Goal: Information Seeking & Learning: Learn about a topic

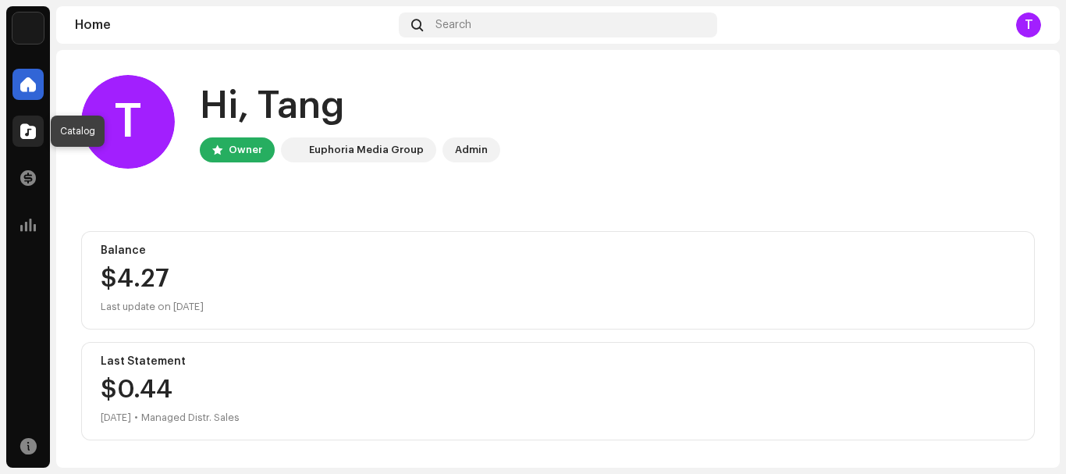
click at [34, 133] on span at bounding box center [28, 131] width 16 height 12
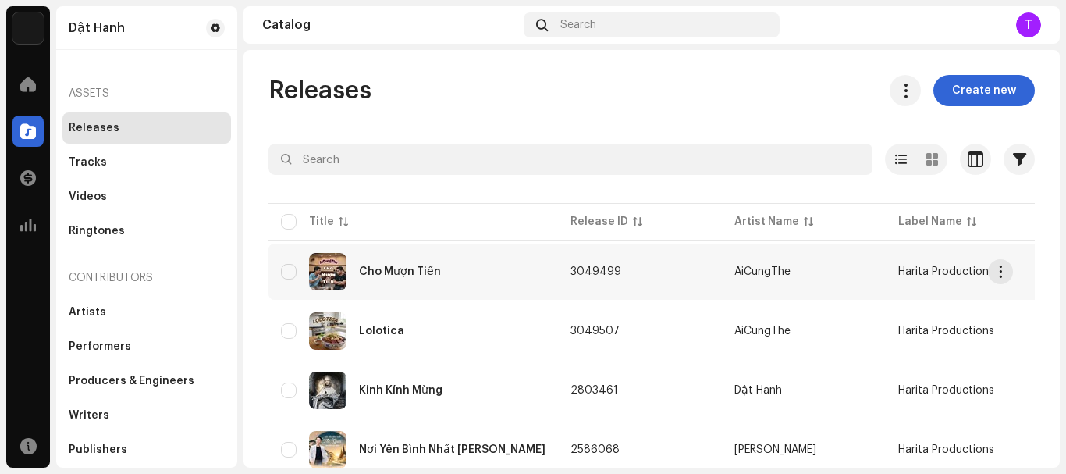
click at [396, 268] on div "Cho Mượn Tiền" at bounding box center [400, 271] width 82 height 11
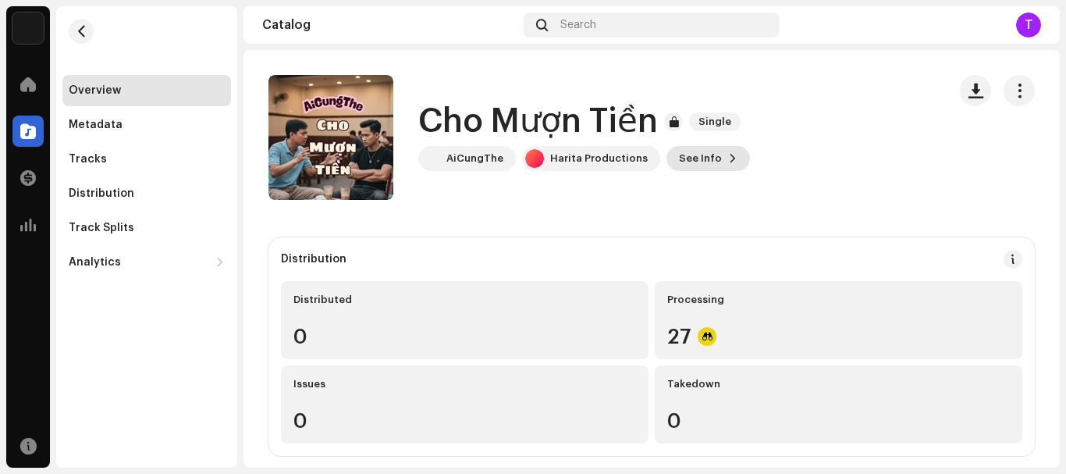
click at [679, 156] on span "See Info" at bounding box center [700, 158] width 43 height 31
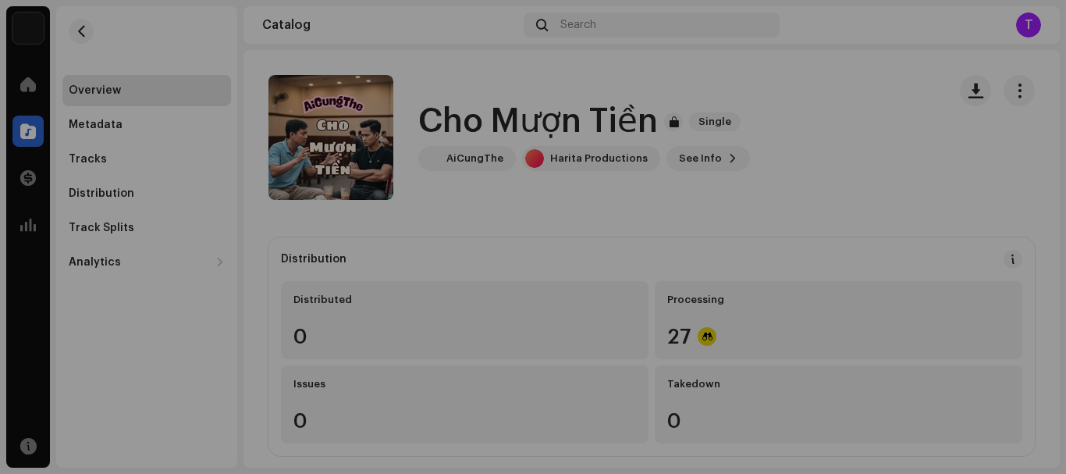
click at [909, 169] on div "Cho Mượn Tiền 3049499 Metadata Distribution Metadata Language Vietnamese Releas…" at bounding box center [533, 237] width 1066 height 474
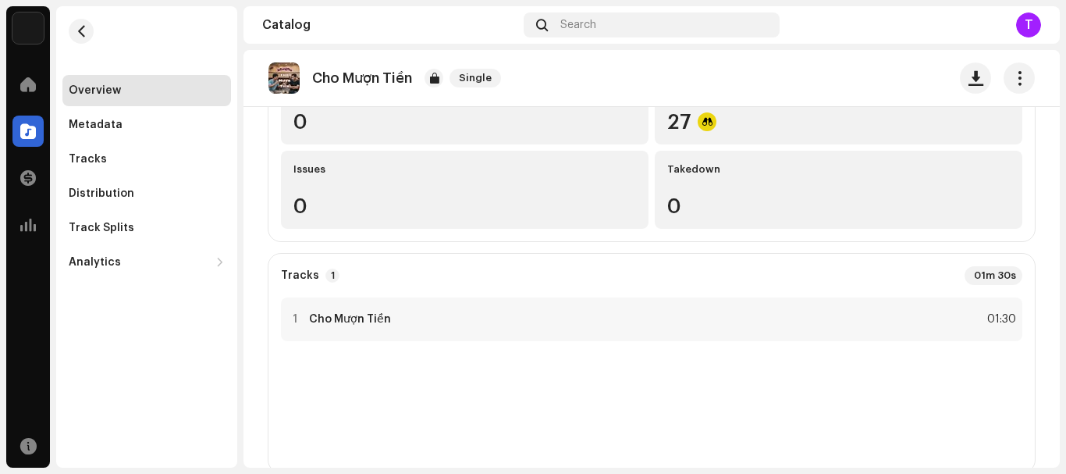
scroll to position [390, 0]
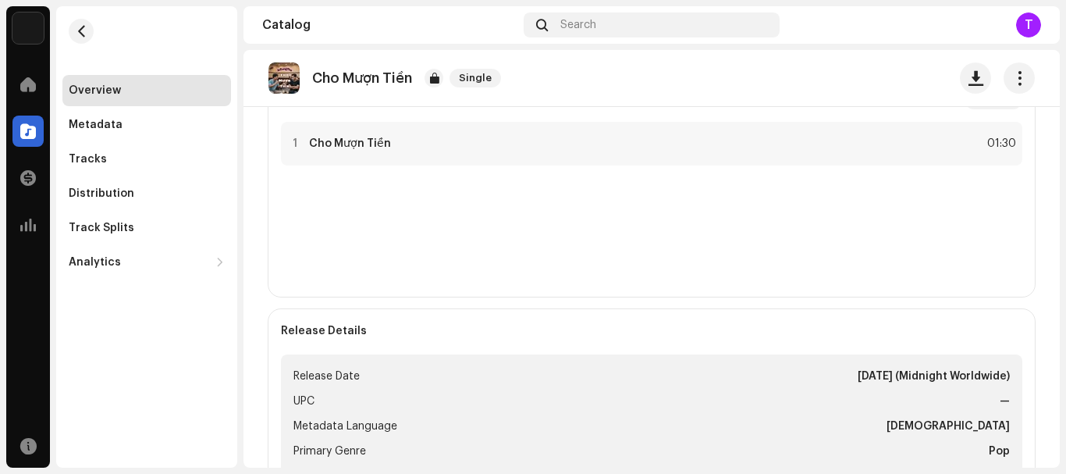
click at [325, 140] on re-o-release-hero "Cho Mượn Tiền Single Cho Mượn Tiền Single AiCungThe Harita Productions See Info" at bounding box center [652, 112] width 817 height 125
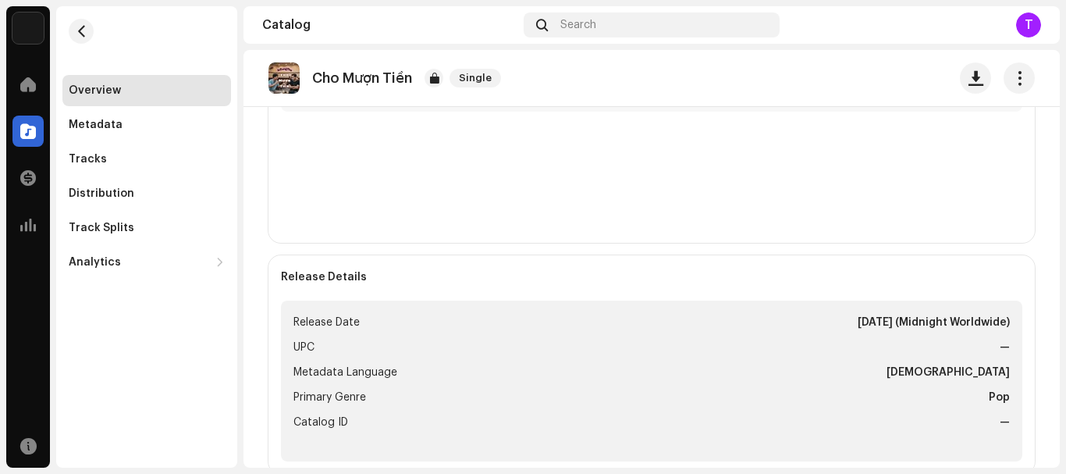
scroll to position [369, 0]
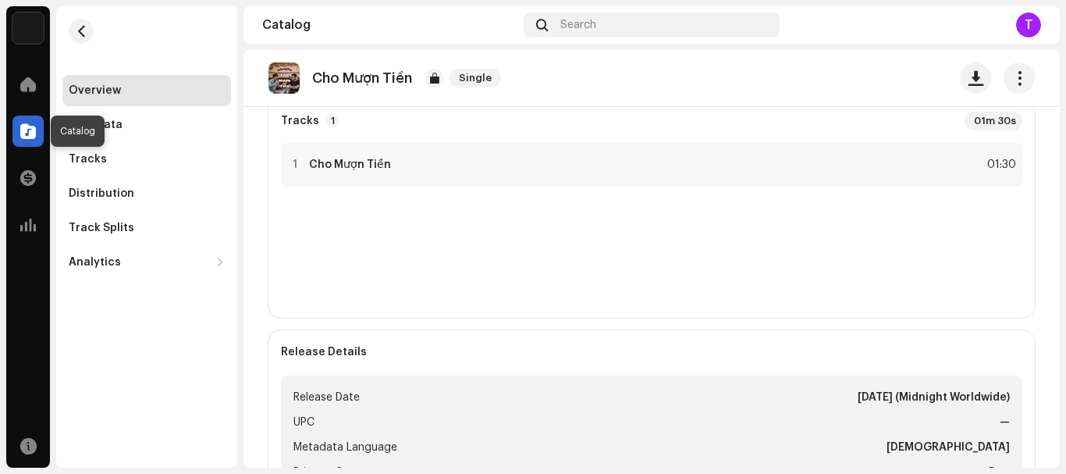
click at [30, 133] on span at bounding box center [28, 131] width 16 height 12
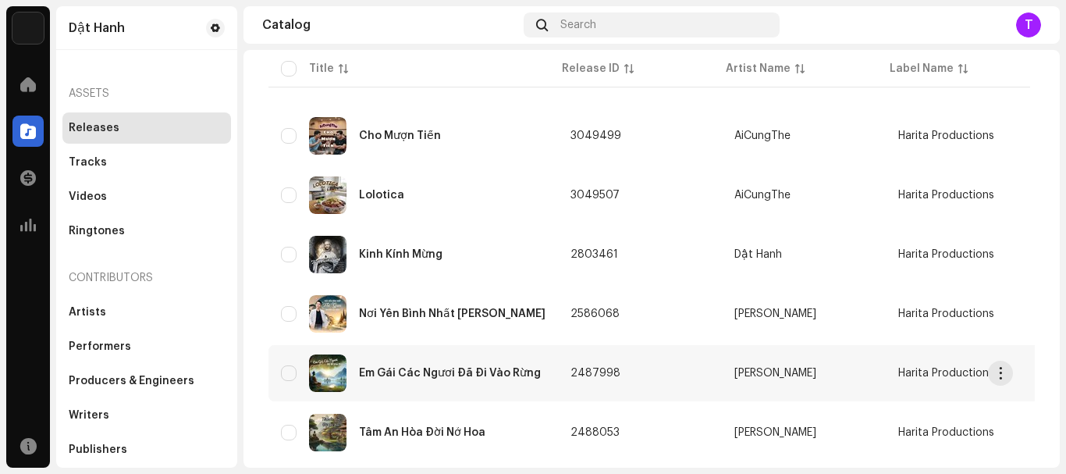
scroll to position [156, 0]
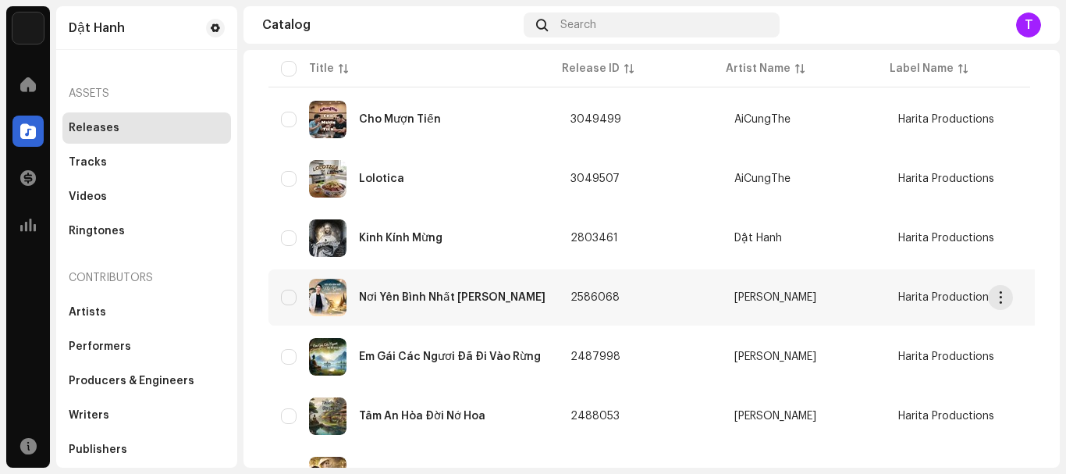
click at [429, 293] on div "Nơi Yên Bình Nhất [PERSON_NAME]" at bounding box center [452, 297] width 187 height 11
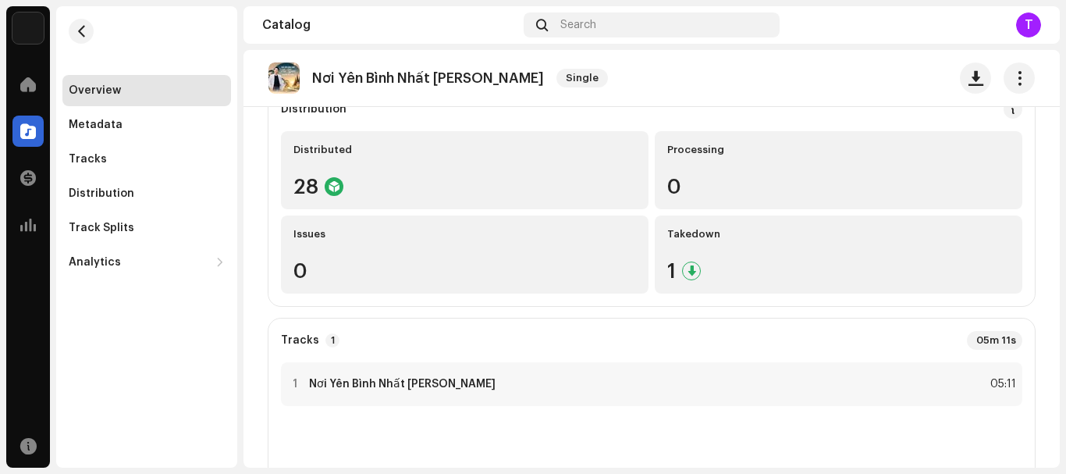
scroll to position [156, 0]
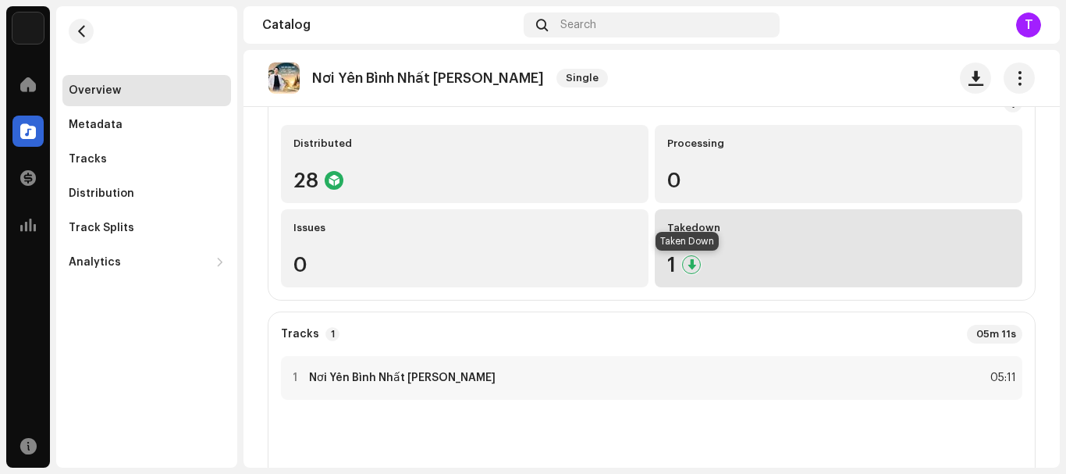
click at [683, 265] on div at bounding box center [691, 264] width 19 height 19
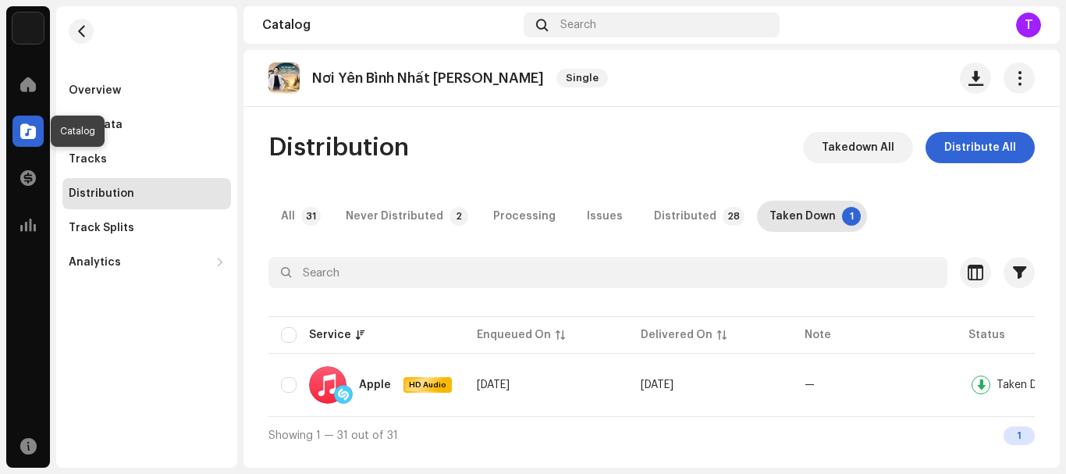
click at [21, 130] on span at bounding box center [28, 131] width 16 height 12
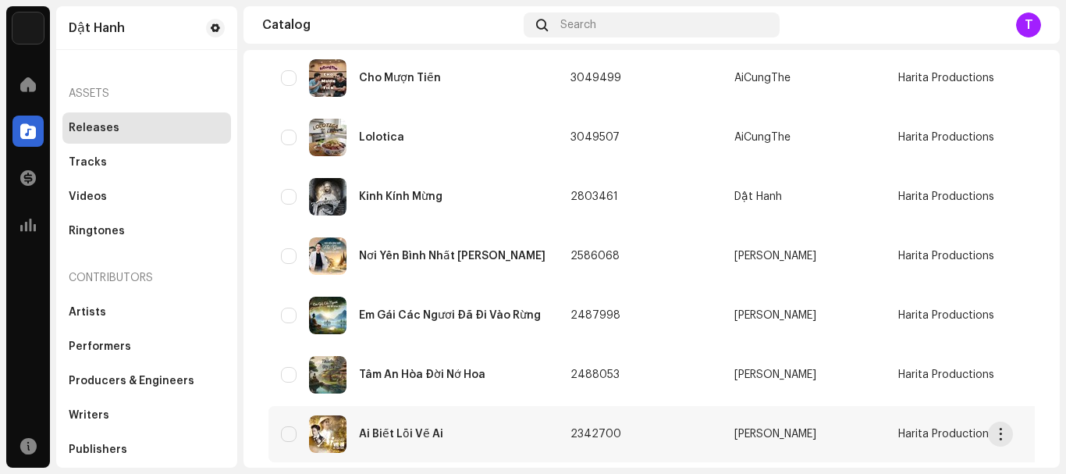
scroll to position [234, 0]
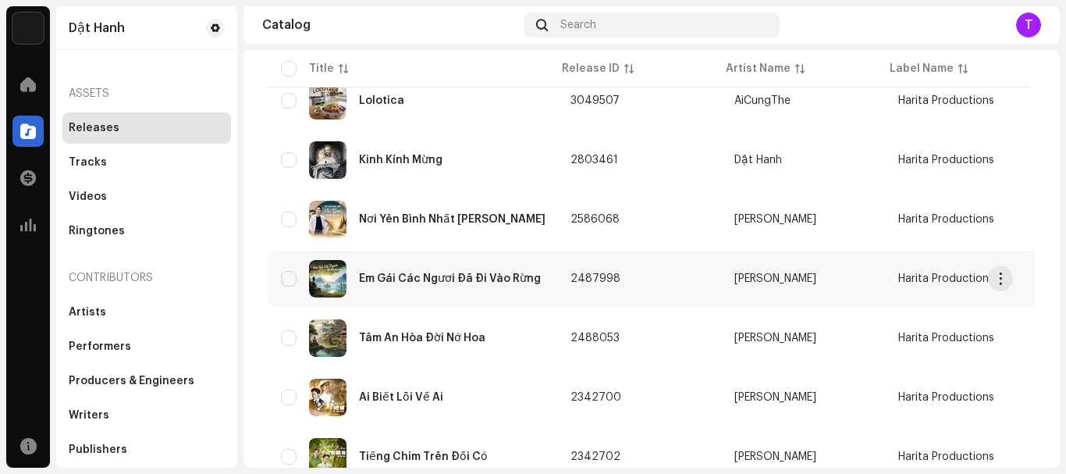
click at [416, 276] on div "Em Gái Các Ngươi Đã Đi Vào Rừng" at bounding box center [450, 278] width 182 height 11
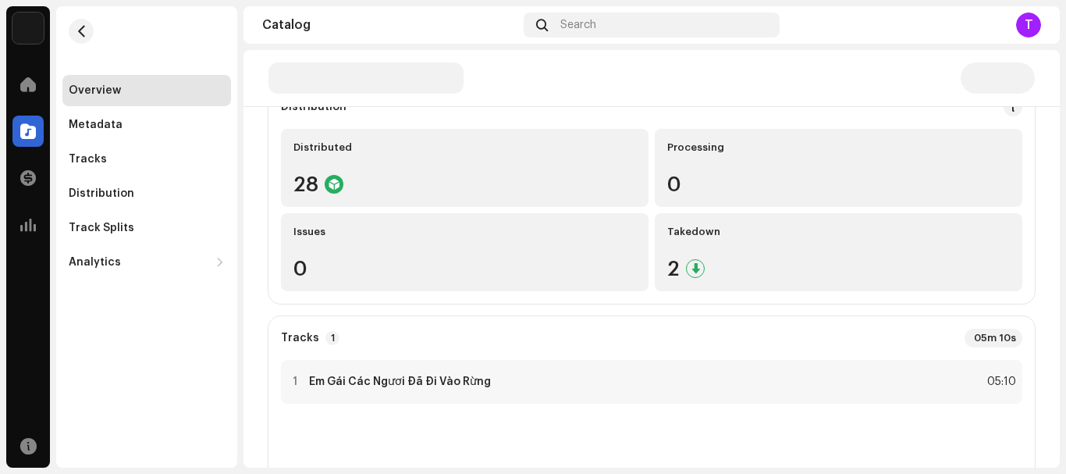
scroll to position [156, 0]
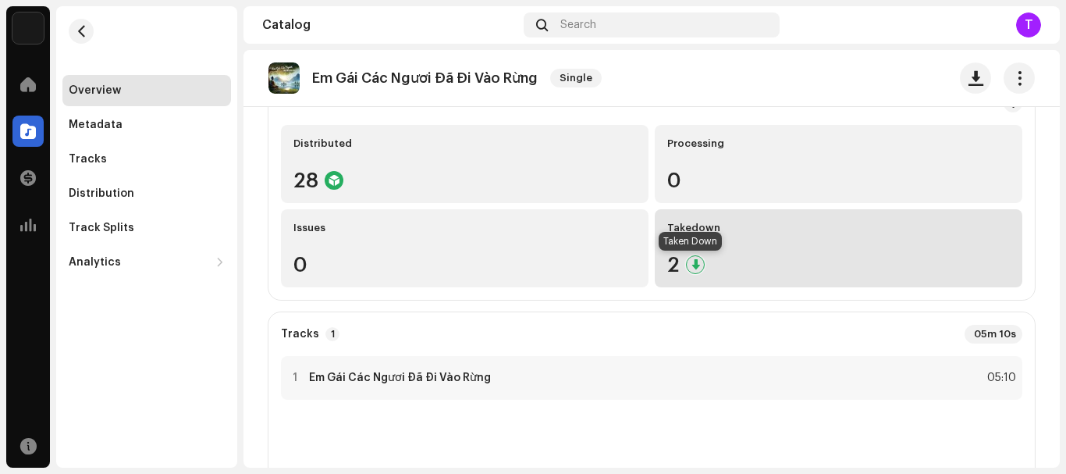
click at [690, 263] on div at bounding box center [695, 264] width 19 height 19
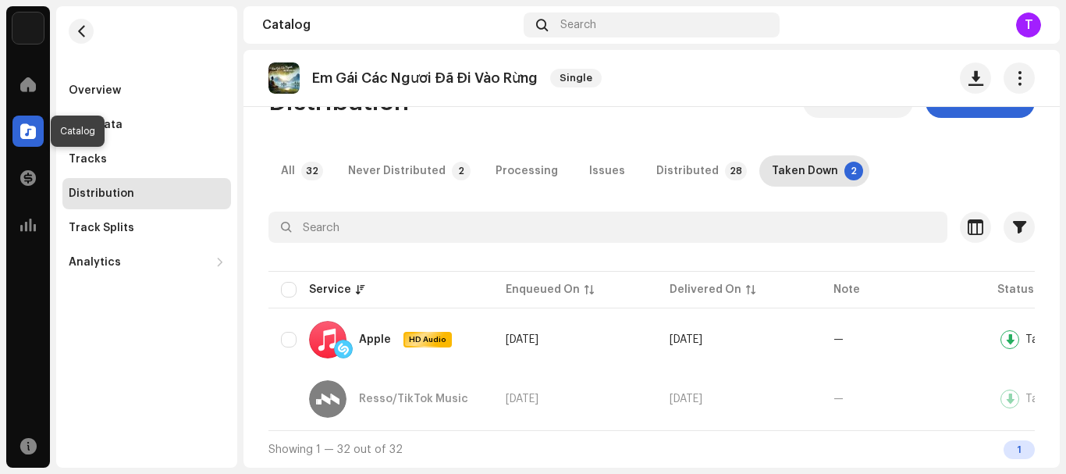
click at [27, 125] on span at bounding box center [28, 131] width 16 height 12
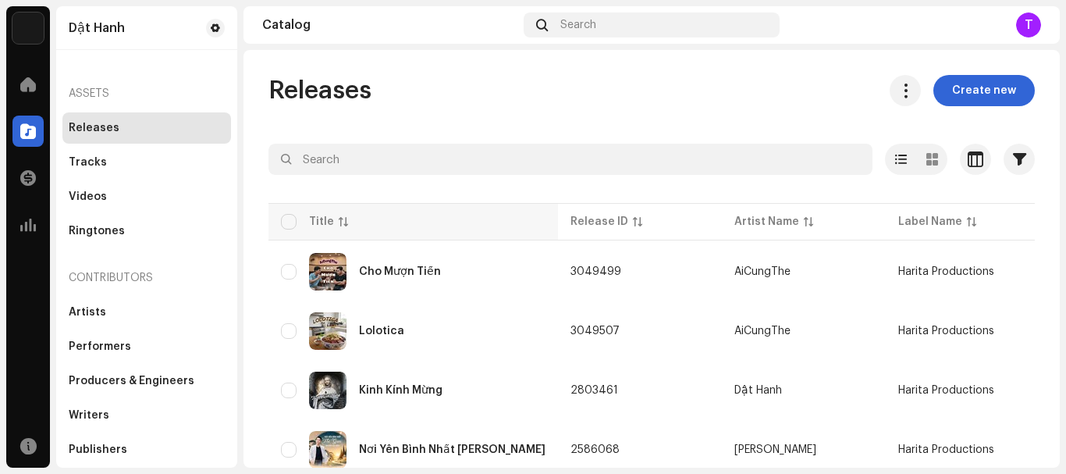
scroll to position [234, 0]
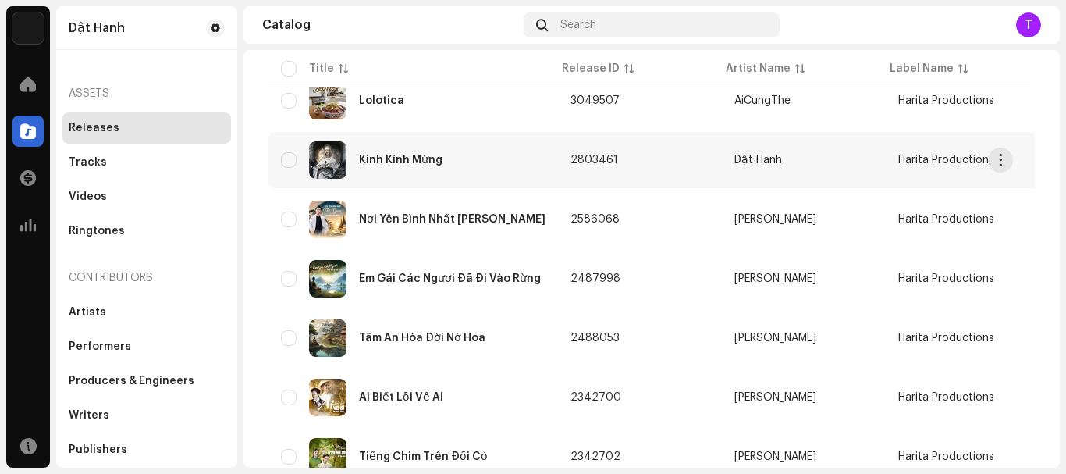
click at [415, 159] on div "Kinh Kính Mừng" at bounding box center [401, 160] width 84 height 11
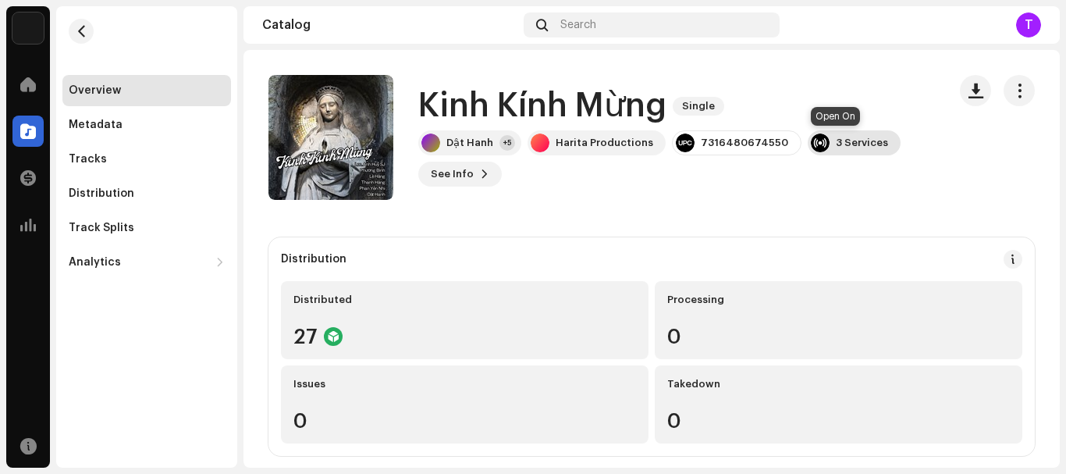
click at [811, 143] on div at bounding box center [820, 142] width 19 height 19
